Goal: Find specific page/section: Find specific page/section

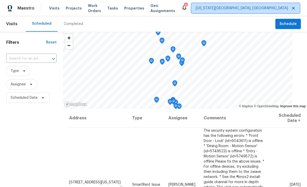
click at [238, 7] on span "[US_STATE][GEOGRAPHIC_DATA], [GEOGRAPHIC_DATA]" at bounding box center [242, 8] width 92 height 5
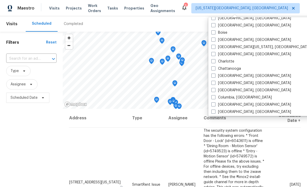
scroll to position [56, 0]
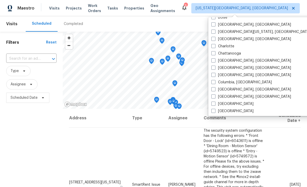
click at [213, 110] on span at bounding box center [213, 111] width 4 height 4
click at [213, 110] on input "Denver" at bounding box center [212, 109] width 3 height 3
checkbox input "true"
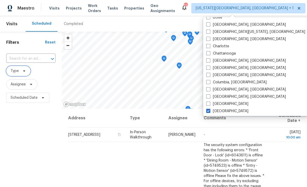
click at [25, 71] on icon at bounding box center [24, 71] width 4 height 4
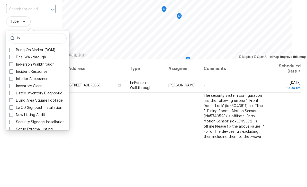
type input "In"
click at [14, 111] on label "In-Person Walkthrough" at bounding box center [31, 113] width 45 height 5
click at [13, 111] on input "In-Person Walkthrough" at bounding box center [10, 112] width 3 height 3
checkbox input "true"
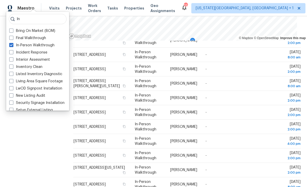
scroll to position [16, 0]
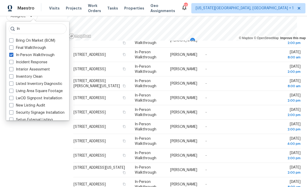
click at [261, 177] on td "-" at bounding box center [235, 184] width 68 height 14
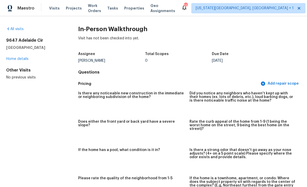
click at [54, 10] on span "Visits" at bounding box center [54, 8] width 11 height 5
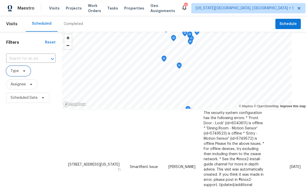
click at [26, 71] on span "Type" at bounding box center [18, 71] width 24 height 10
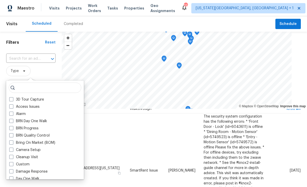
scroll to position [28, 0]
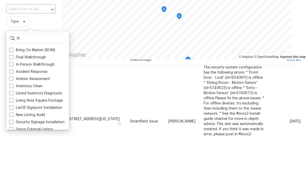
type input "In"
click at [13, 112] on span at bounding box center [11, 114] width 4 height 4
click at [13, 111] on input "In-Person Walkthrough" at bounding box center [10, 112] width 3 height 3
checkbox input "true"
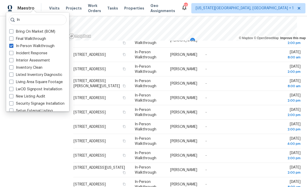
scroll to position [16, 0]
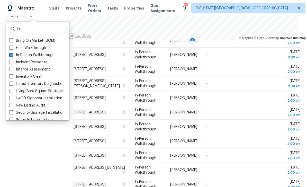
click at [44, 129] on div "Filters Reset ​ In-Person Walkthrough Assignee Scheduled Date" at bounding box center [33, 77] width 67 height 227
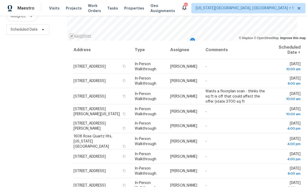
scroll to position [0, 0]
click at [61, 105] on div "Filters Reset ​ In-Person Walkthrough Assignee Scheduled Date" at bounding box center [33, 77] width 67 height 227
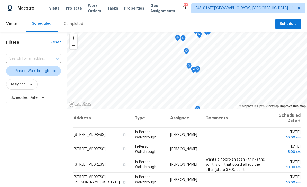
click at [115, 8] on span "Tasks" at bounding box center [112, 8] width 11 height 4
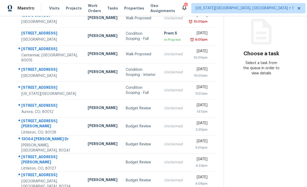
scroll to position [64, 0]
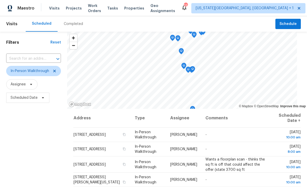
click at [101, 11] on span "Work Orders" at bounding box center [94, 8] width 13 height 10
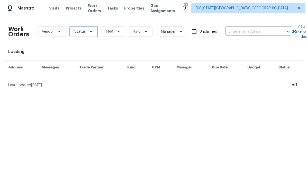
click at [92, 35] on span "Status" at bounding box center [83, 31] width 27 height 10
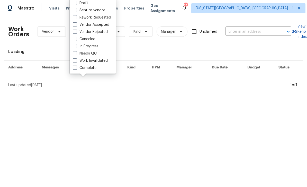
click at [77, 53] on label "Needs QC" at bounding box center [85, 53] width 24 height 5
click at [76, 53] on input "Needs QC" at bounding box center [74, 52] width 3 height 3
checkbox input "true"
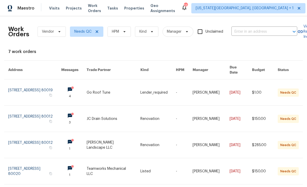
click at [97, 9] on span "Work Orders" at bounding box center [94, 8] width 13 height 10
click at [96, 33] on icon at bounding box center [97, 32] width 4 height 4
